Goal: Information Seeking & Learning: Learn about a topic

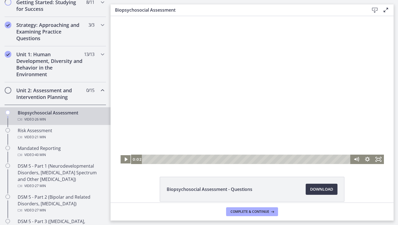
click at [213, 47] on div at bounding box center [252, 90] width 264 height 148
click at [381, 158] on icon "Fullscreen" at bounding box center [378, 158] width 11 height 9
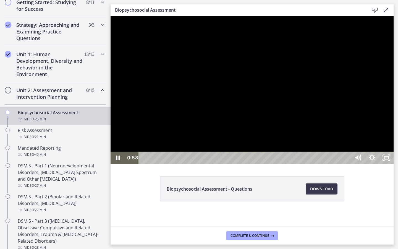
click at [394, 164] on div at bounding box center [252, 90] width 283 height 148
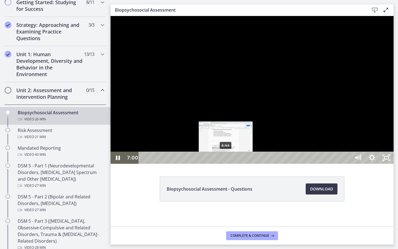
click at [226, 164] on div "6:44" at bounding box center [245, 158] width 203 height 12
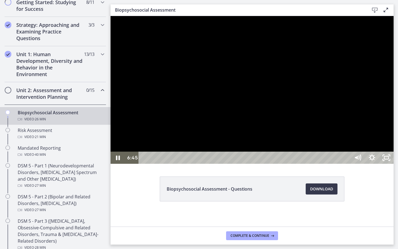
click at [252, 164] on div at bounding box center [252, 90] width 283 height 148
click at [259, 164] on div at bounding box center [252, 90] width 283 height 148
click at [270, 164] on div at bounding box center [252, 90] width 283 height 148
click at [340, 164] on div at bounding box center [252, 90] width 283 height 148
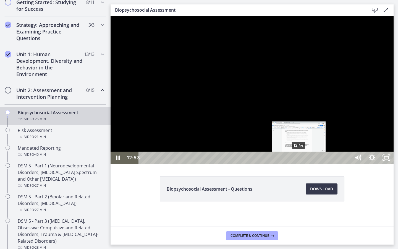
click at [299, 160] on div "Playbar" at bounding box center [300, 158] width 4 height 4
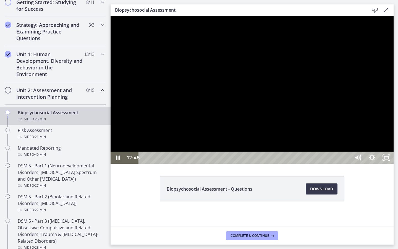
click at [324, 164] on div at bounding box center [252, 90] width 283 height 148
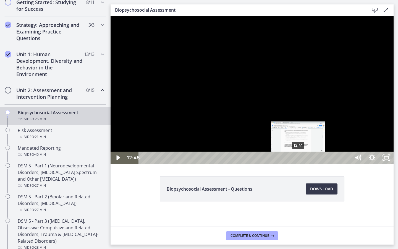
click at [299, 160] on div "Playbar" at bounding box center [299, 158] width 4 height 4
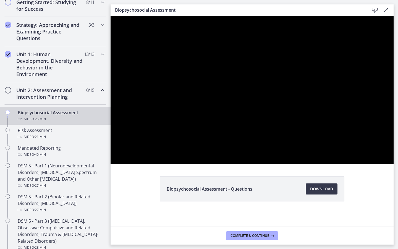
click at [304, 164] on div at bounding box center [252, 90] width 283 height 148
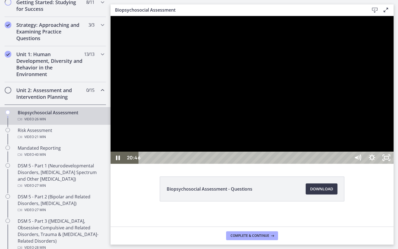
click at [394, 156] on div at bounding box center [252, 90] width 283 height 148
click at [394, 164] on icon "Unfullscreen" at bounding box center [386, 158] width 14 height 12
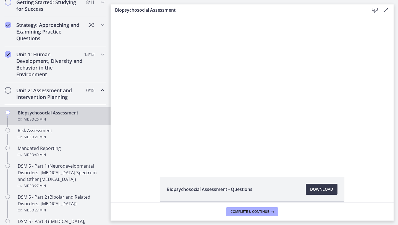
click at [390, 221] on main "Biopsychosocial Assessment Download Enable fullscreen Biopsychosocial Assessmen…" at bounding box center [255, 112] width 288 height 225
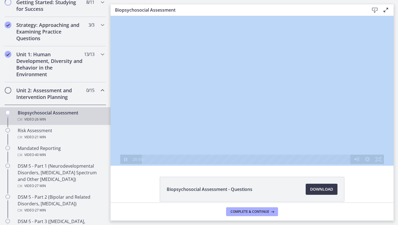
click at [152, 146] on div at bounding box center [252, 90] width 264 height 148
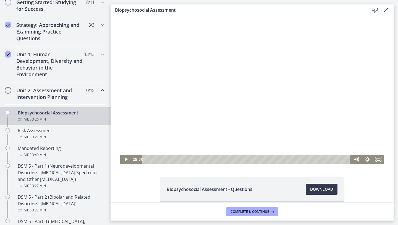
click at [152, 146] on div at bounding box center [252, 90] width 264 height 148
click at [126, 160] on icon "Pause" at bounding box center [125, 159] width 3 height 4
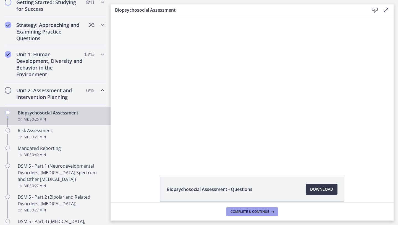
click at [253, 209] on span "Complete & continue" at bounding box center [250, 211] width 39 height 4
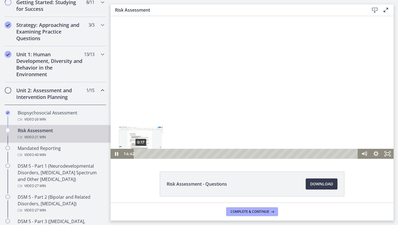
click at [141, 153] on div "0:17" at bounding box center [246, 153] width 217 height 10
click at [118, 154] on icon "Pause" at bounding box center [117, 153] width 12 height 10
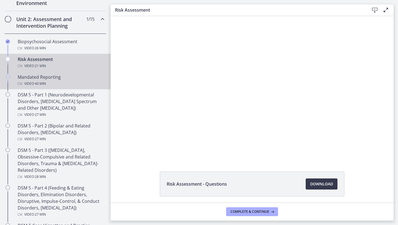
scroll to position [180, 0]
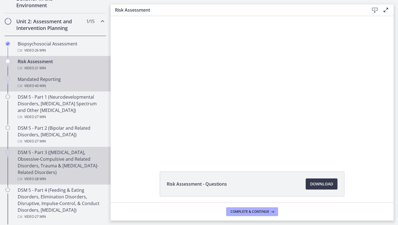
click at [88, 151] on div "DSM 5 - Part 3 ([MEDICAL_DATA], Obsessive-Compulsive and Related Disorders, Tra…" at bounding box center [61, 165] width 86 height 33
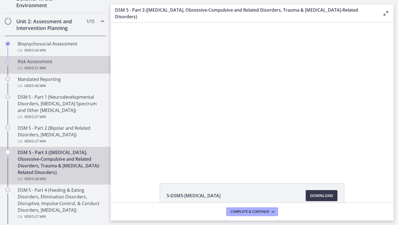
click at [72, 67] on div "Video · 21 min" at bounding box center [61, 68] width 86 height 7
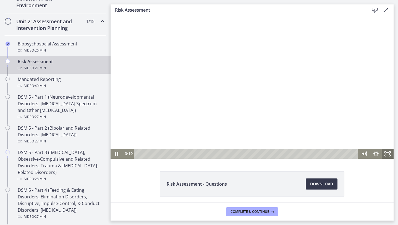
click at [387, 155] on icon "Fullscreen" at bounding box center [388, 153] width 12 height 10
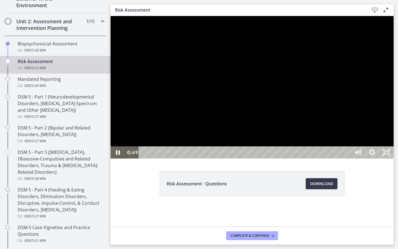
click at [178, 158] on div at bounding box center [252, 87] width 283 height 142
click at [220, 158] on div at bounding box center [252, 87] width 283 height 142
click at [376, 158] on div at bounding box center [252, 87] width 283 height 142
click at [367, 158] on div at bounding box center [252, 87] width 283 height 142
click at [394, 158] on div at bounding box center [252, 87] width 283 height 142
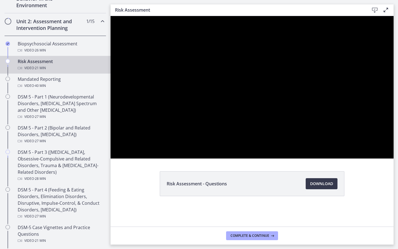
click at [394, 158] on div at bounding box center [252, 87] width 283 height 142
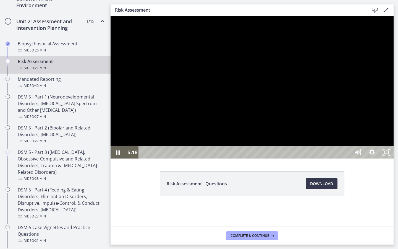
click at [394, 158] on div at bounding box center [252, 87] width 283 height 142
click at [394, 151] on div at bounding box center [252, 87] width 283 height 142
click at [299, 158] on div at bounding box center [252, 87] width 283 height 142
click at [300, 158] on div at bounding box center [252, 87] width 283 height 142
click at [311, 158] on div at bounding box center [252, 87] width 283 height 142
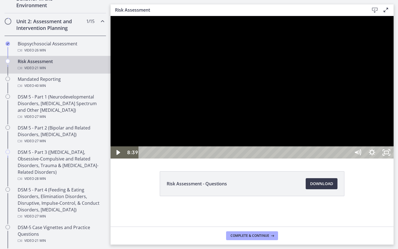
click at [353, 135] on div at bounding box center [252, 87] width 283 height 142
click at [394, 104] on div at bounding box center [252, 87] width 283 height 142
click at [394, 158] on div at bounding box center [252, 87] width 283 height 142
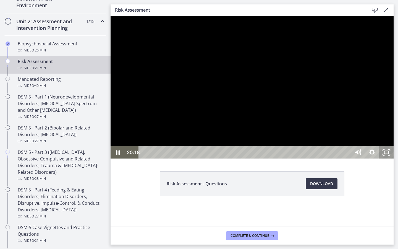
click at [394, 158] on icon "Unfullscreen" at bounding box center [386, 152] width 14 height 12
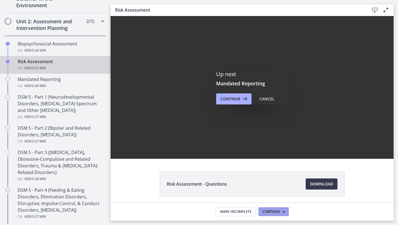
click at [278, 214] on button "Continue" at bounding box center [274, 211] width 30 height 9
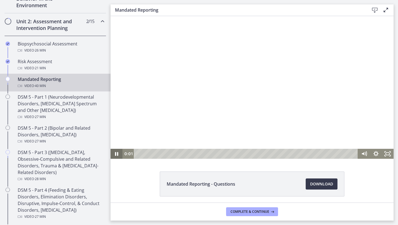
click at [119, 153] on icon "Pause" at bounding box center [117, 153] width 12 height 10
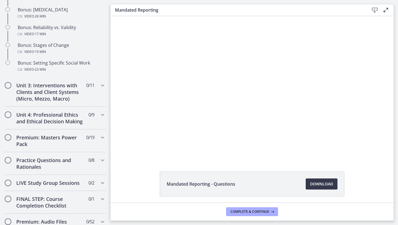
scroll to position [489, 0]
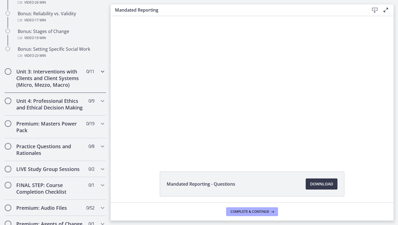
click at [47, 76] on h2 "Unit 3: Interventions with Clients and Client Systems (Micro, Mezzo, Macro)" at bounding box center [49, 78] width 67 height 20
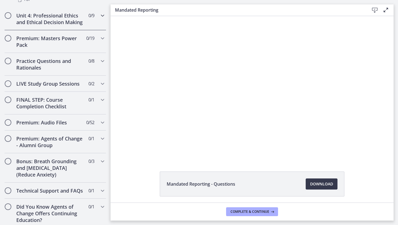
scroll to position [453, 0]
